Goal: Information Seeking & Learning: Learn about a topic

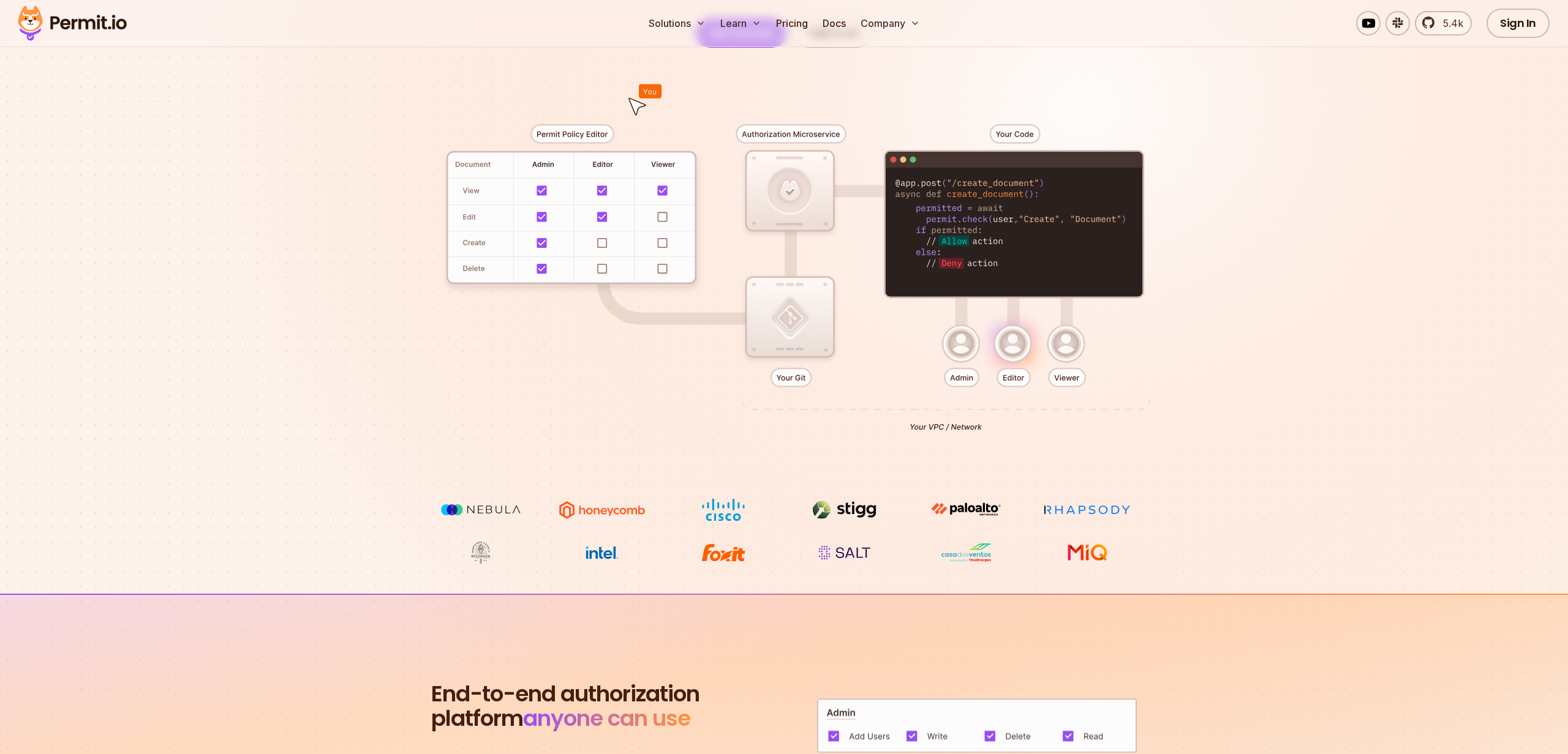
scroll to position [247, 0]
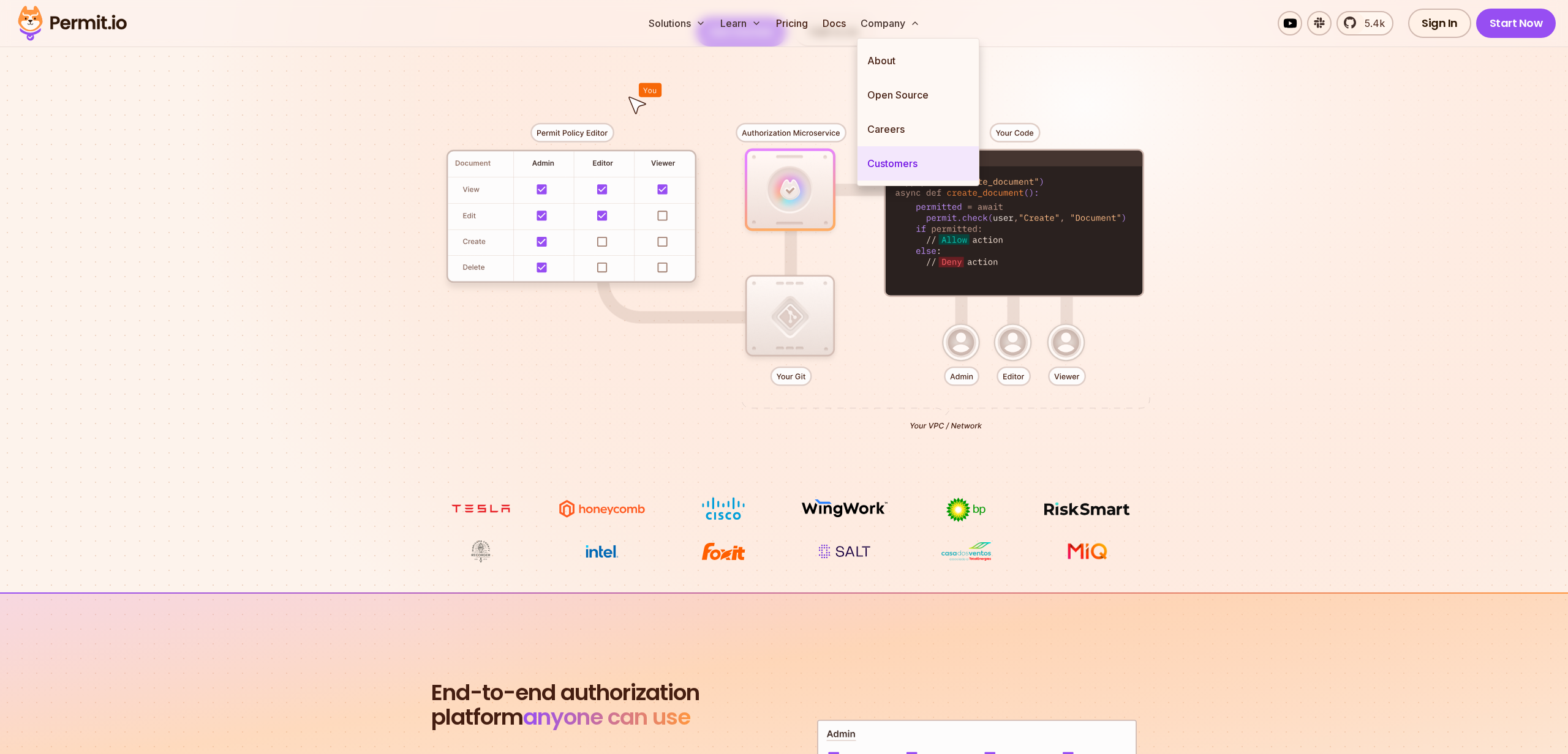
click at [898, 154] on link "Customers" at bounding box center [918, 163] width 121 height 35
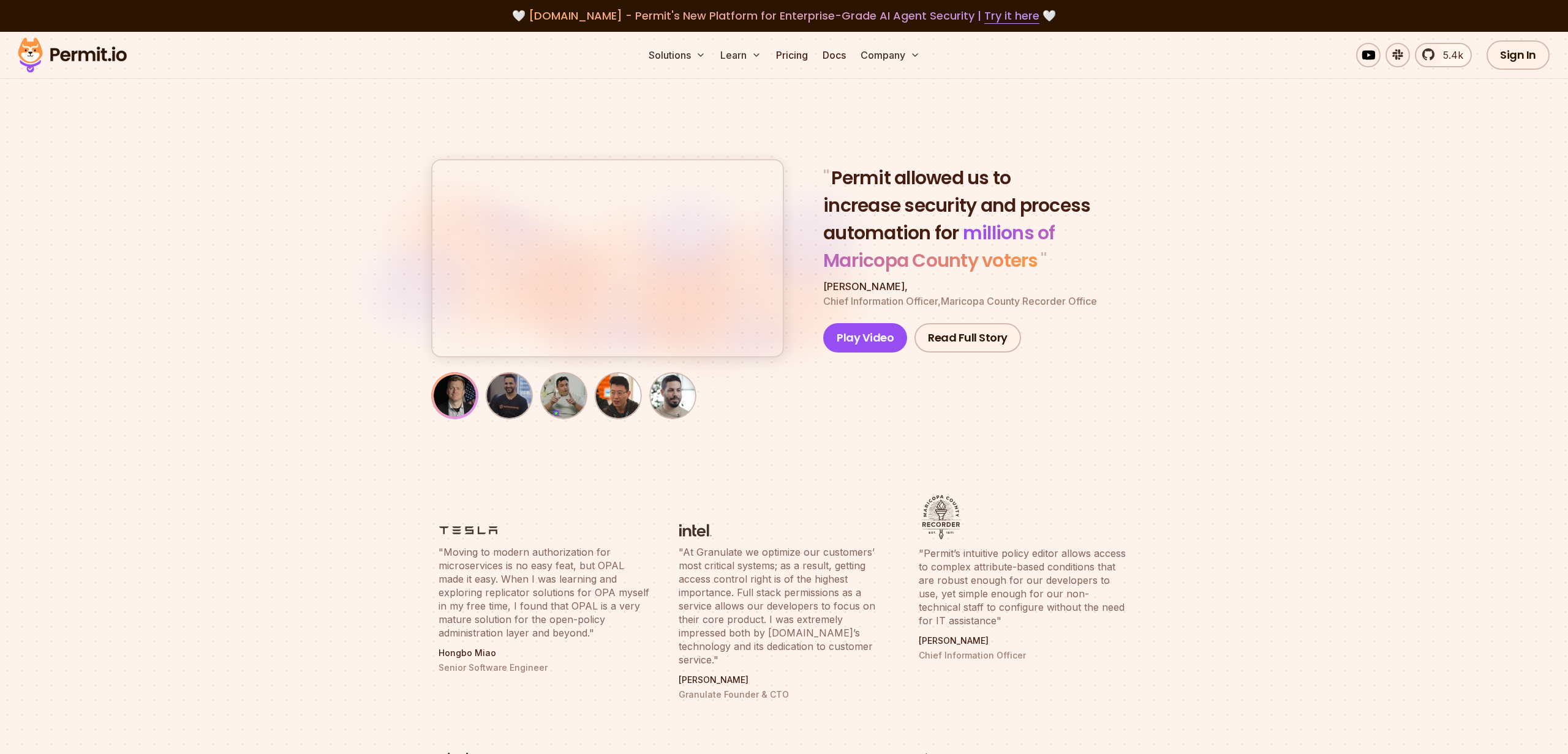
click at [508, 396] on img "button" at bounding box center [509, 395] width 42 height 42
click at [567, 392] on img "button" at bounding box center [564, 395] width 42 height 42
click at [615, 394] on img "button" at bounding box center [618, 395] width 42 height 42
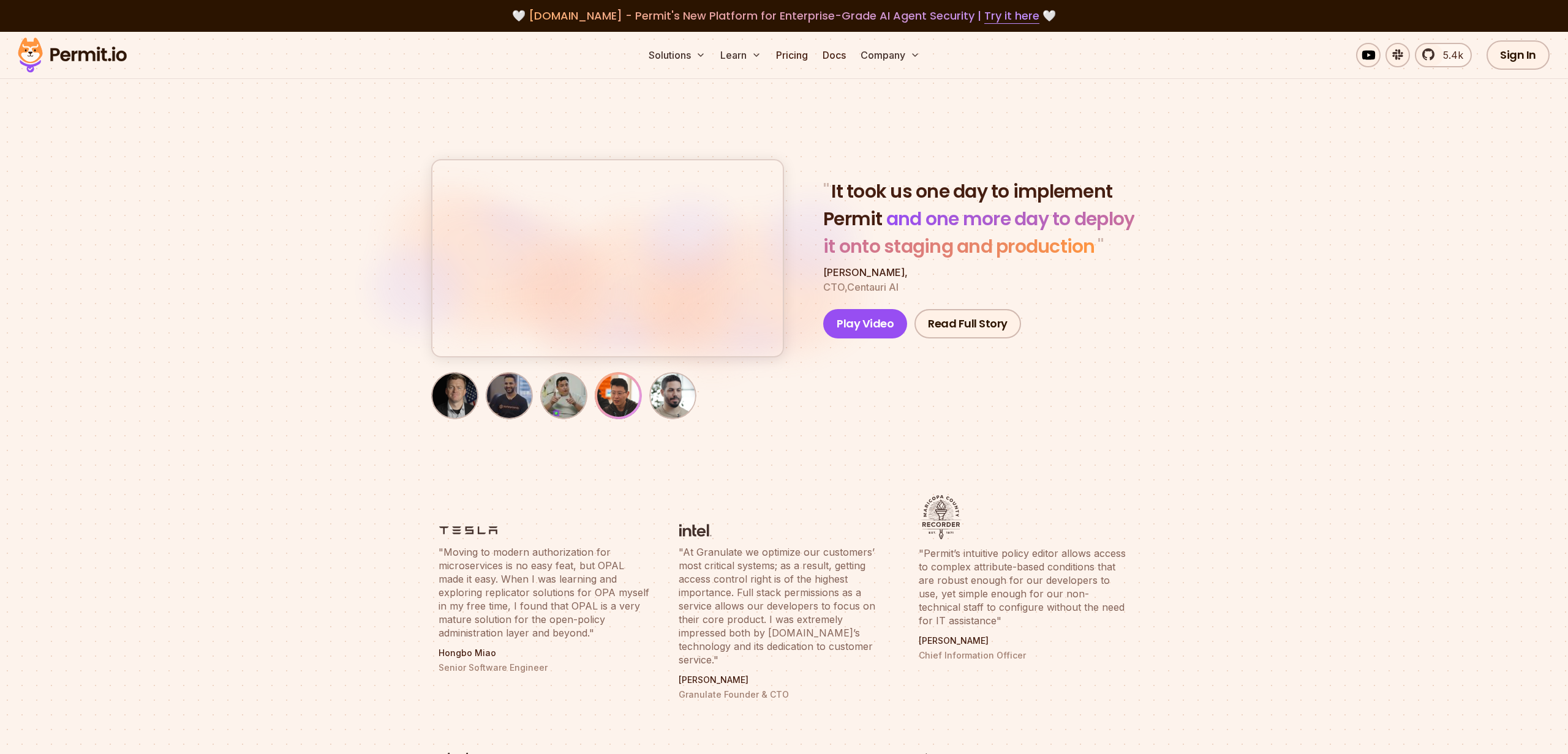
click at [671, 395] on img "button" at bounding box center [673, 395] width 42 height 42
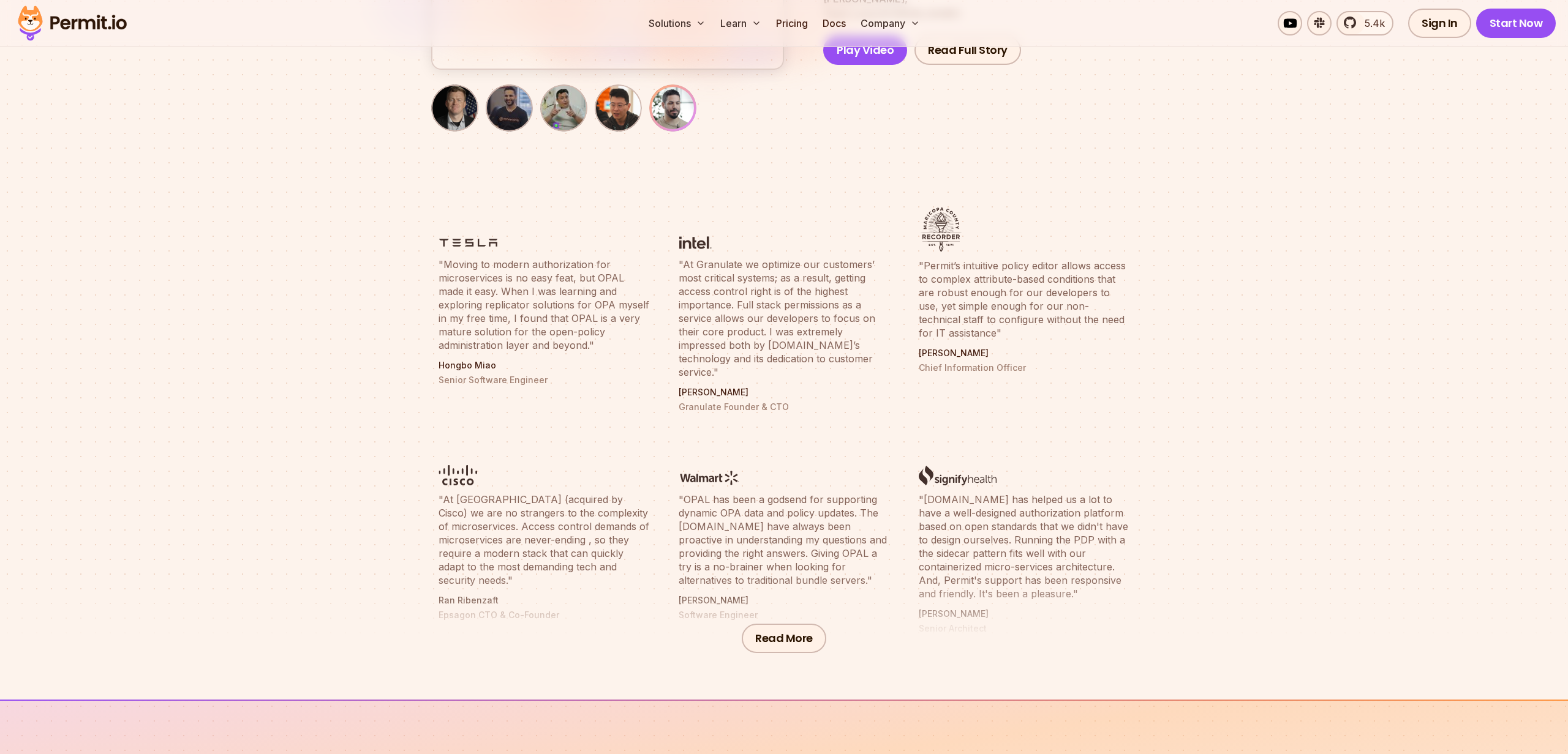
scroll to position [290, 0]
click at [969, 595] on div "Read More" at bounding box center [784, 636] width 1568 height 122
drag, startPoint x: 969, startPoint y: 595, endPoint x: 960, endPoint y: 597, distance: 9.2
click at [969, 595] on div "Read More" at bounding box center [784, 636] width 1568 height 122
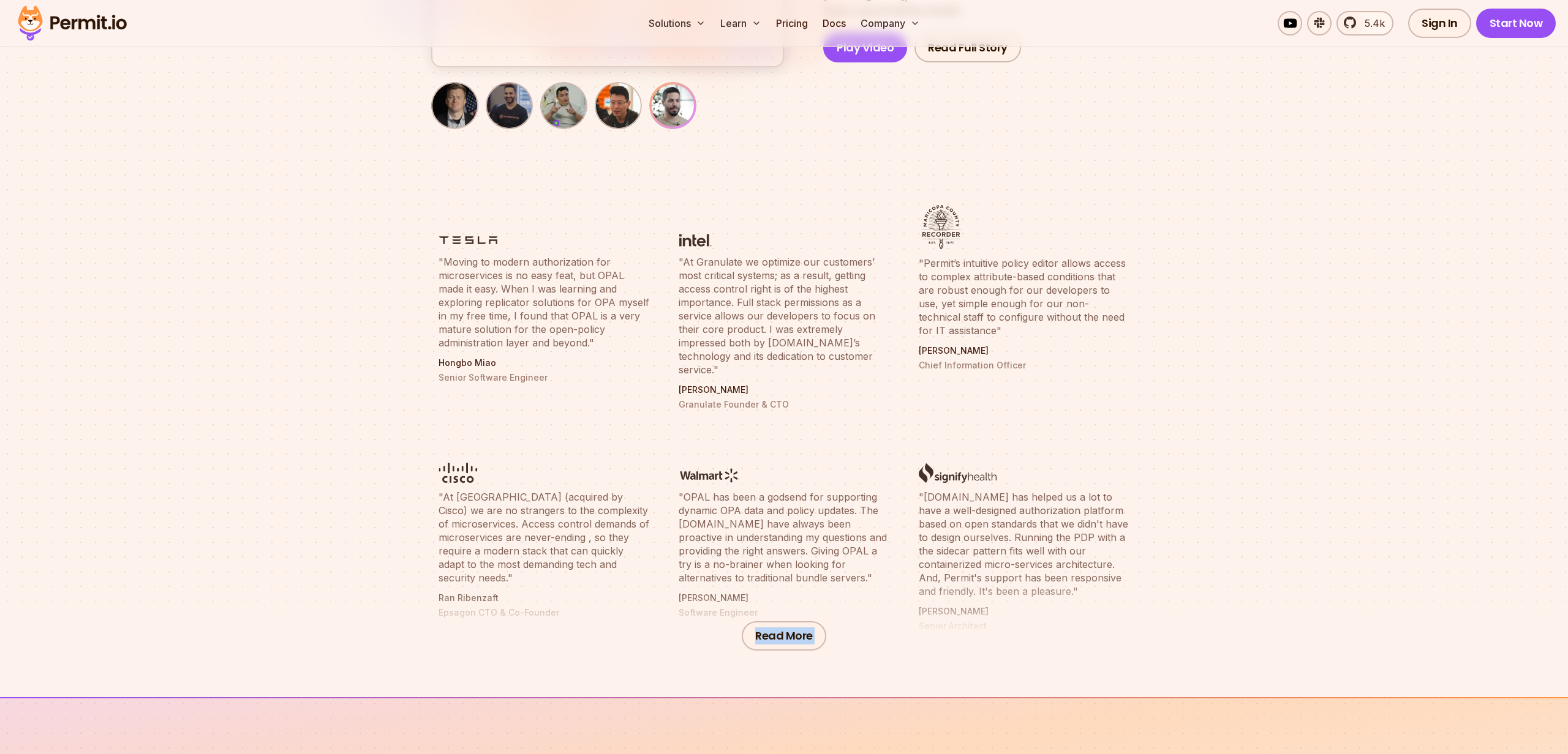
click at [956, 598] on div "Read More" at bounding box center [784, 636] width 1568 height 122
click at [794, 638] on button "Read More" at bounding box center [784, 636] width 85 height 29
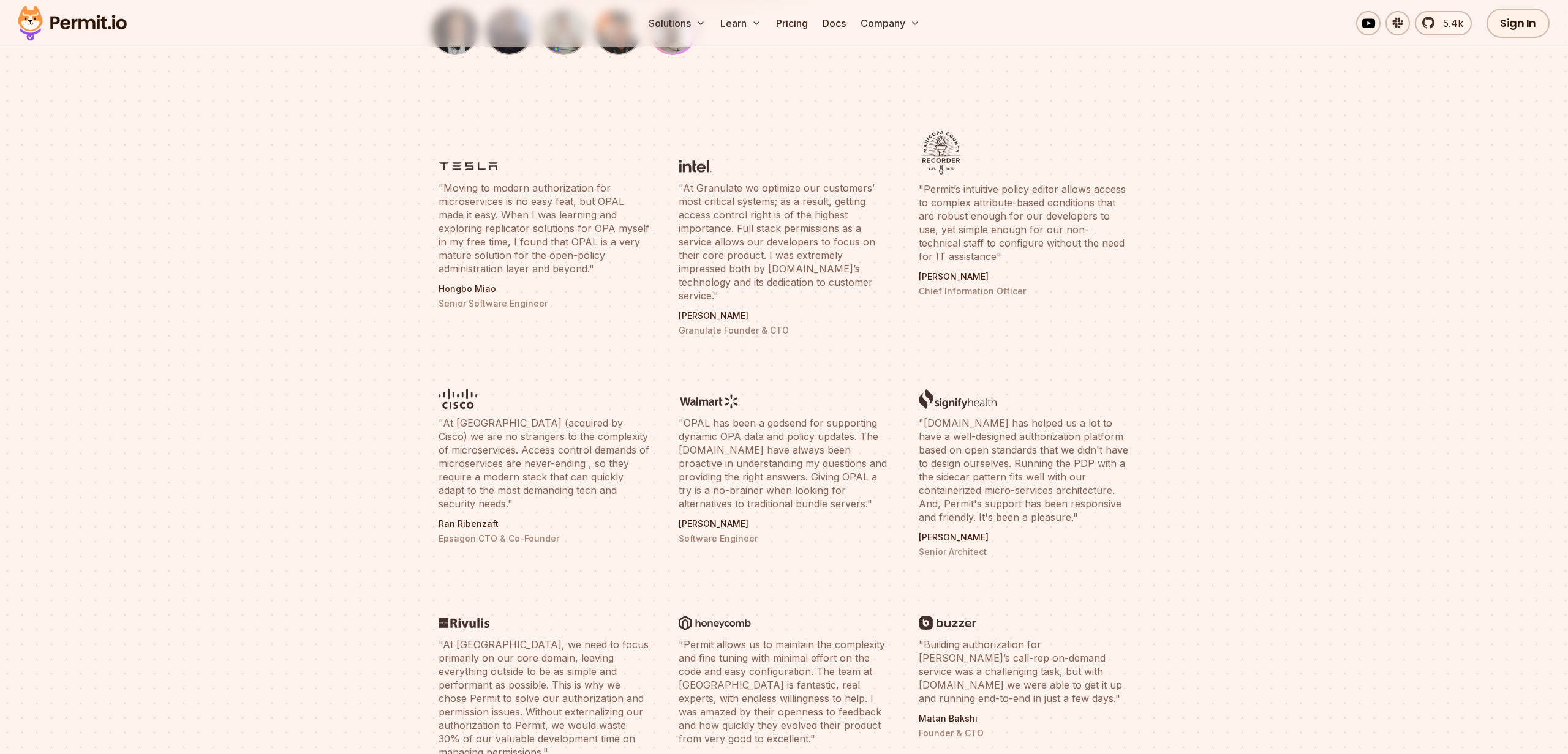
scroll to position [144, 0]
